Goal: Task Accomplishment & Management: Manage account settings

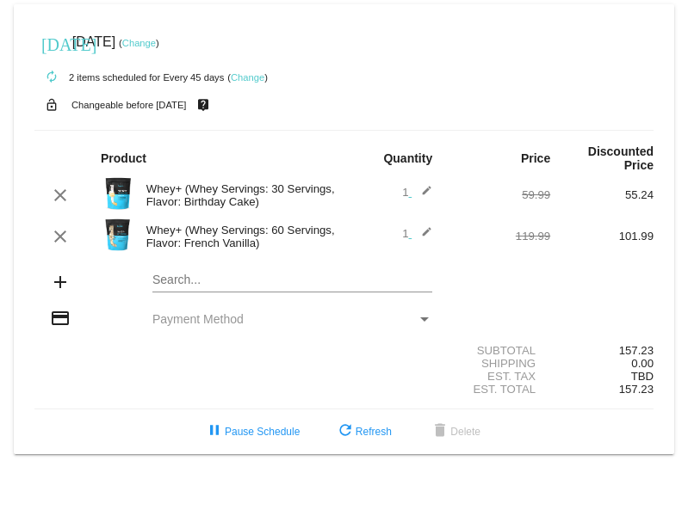
click at [244, 228] on div "Whey+ (Whey Servings: 60 Servings, Flavor: French Vanilla)" at bounding box center [241, 237] width 207 height 26
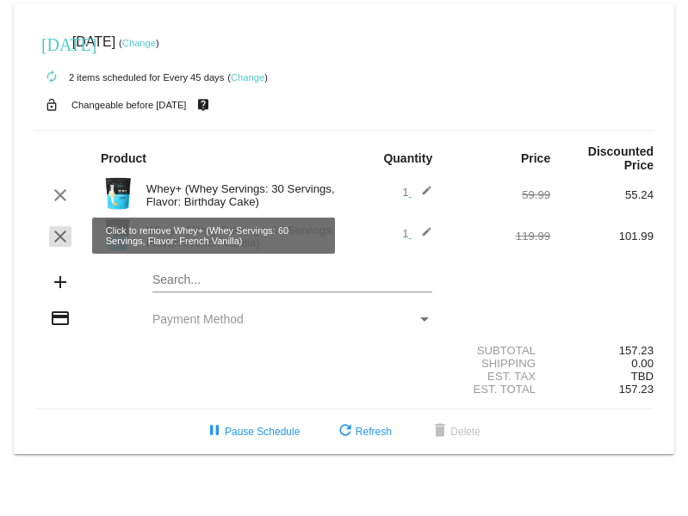
click at [58, 238] on mat-icon "clear" at bounding box center [60, 236] width 21 height 21
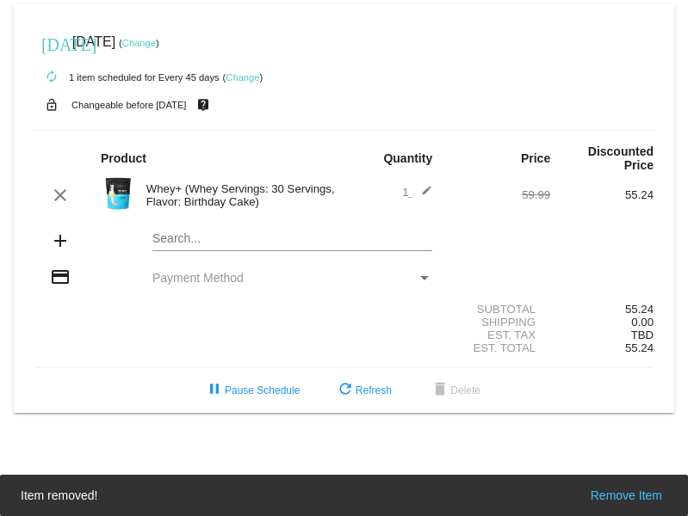
click at [213, 198] on div "Whey+ (Whey Servings: 30 Servings, Flavor: Birthday Cake)" at bounding box center [241, 195] width 207 height 26
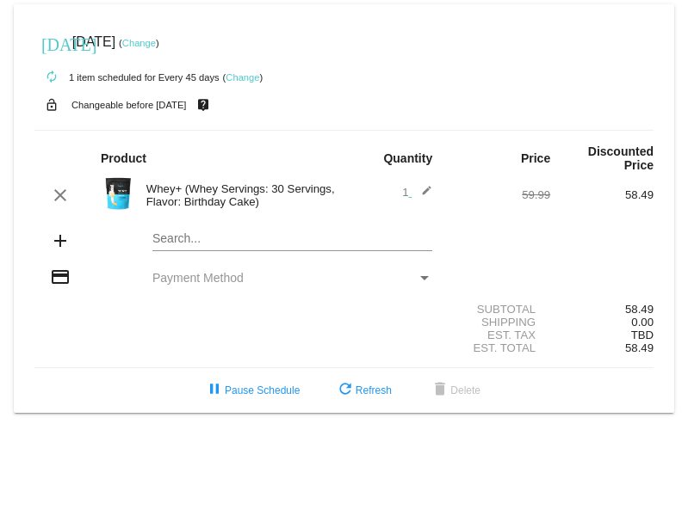
click at [174, 238] on mat-card "today Oct 20 2025 ( Change ) autorenew 1 item scheduled for Every 45 days ( Cha…" at bounding box center [344, 208] width 660 height 409
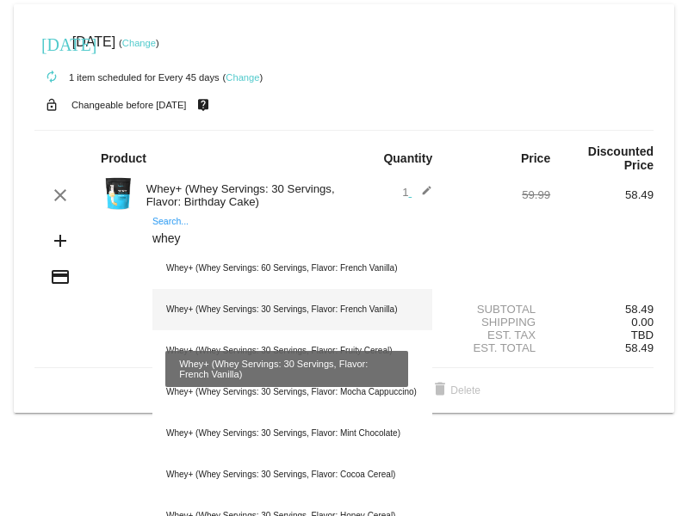
type input "whey"
click at [279, 300] on div "Whey+ (Whey Servings: 30 Servings, Flavor: French Vanilla)" at bounding box center [292, 309] width 280 height 41
